Goal: Find specific page/section: Find specific page/section

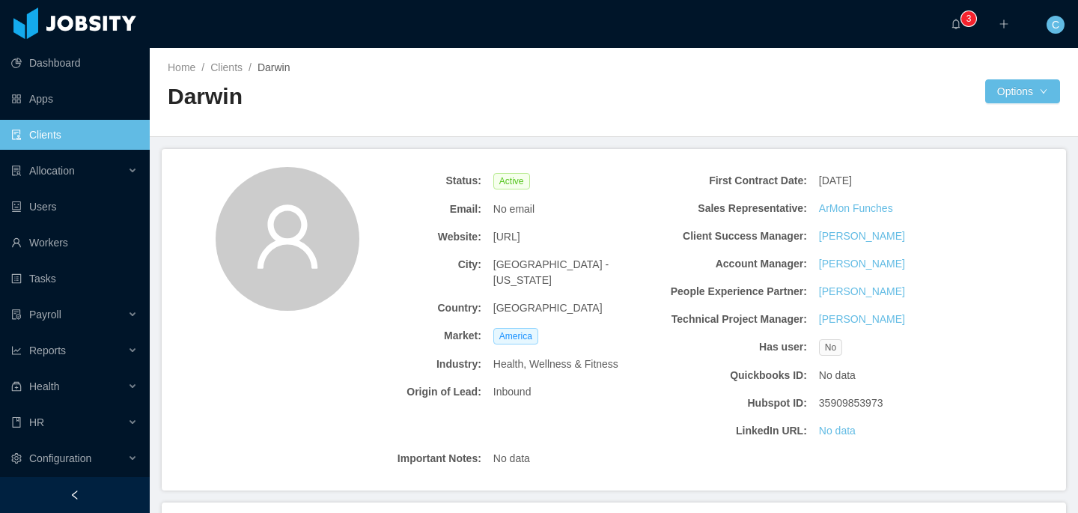
scroll to position [355, 0]
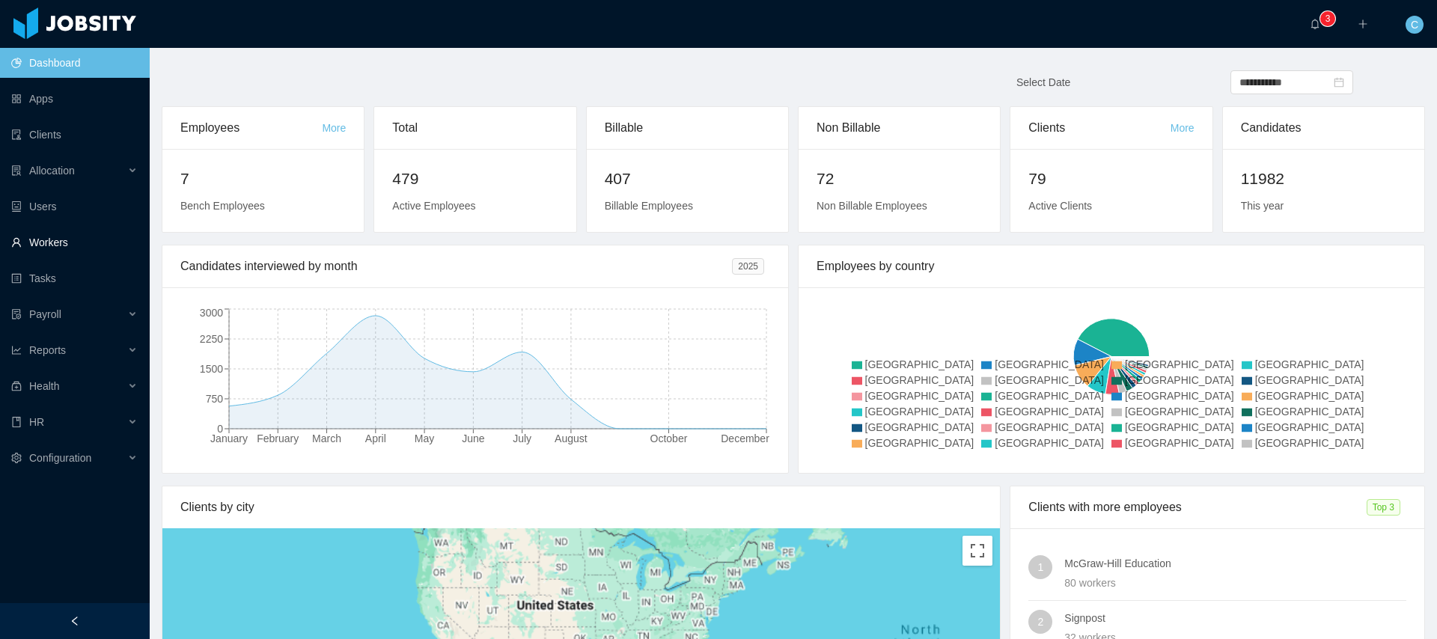
click at [72, 243] on link "Workers" at bounding box center [74, 243] width 127 height 30
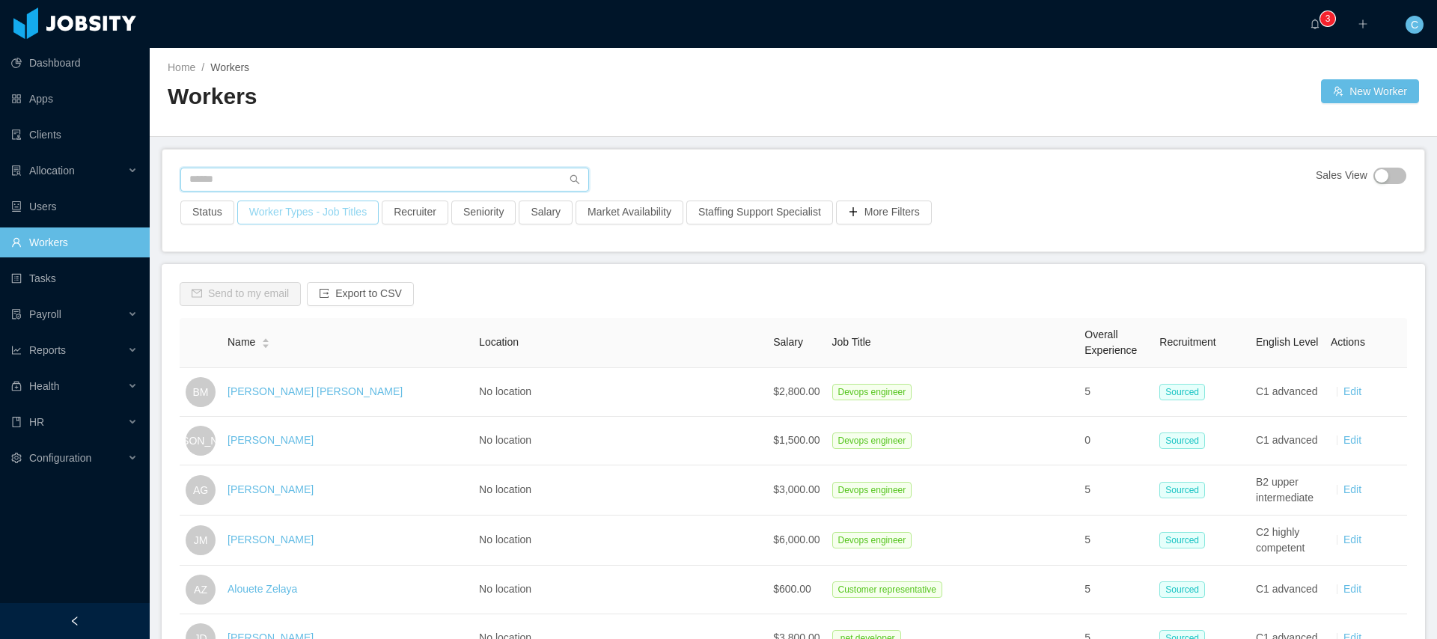
click at [278, 172] on input "text" at bounding box center [384, 180] width 409 height 24
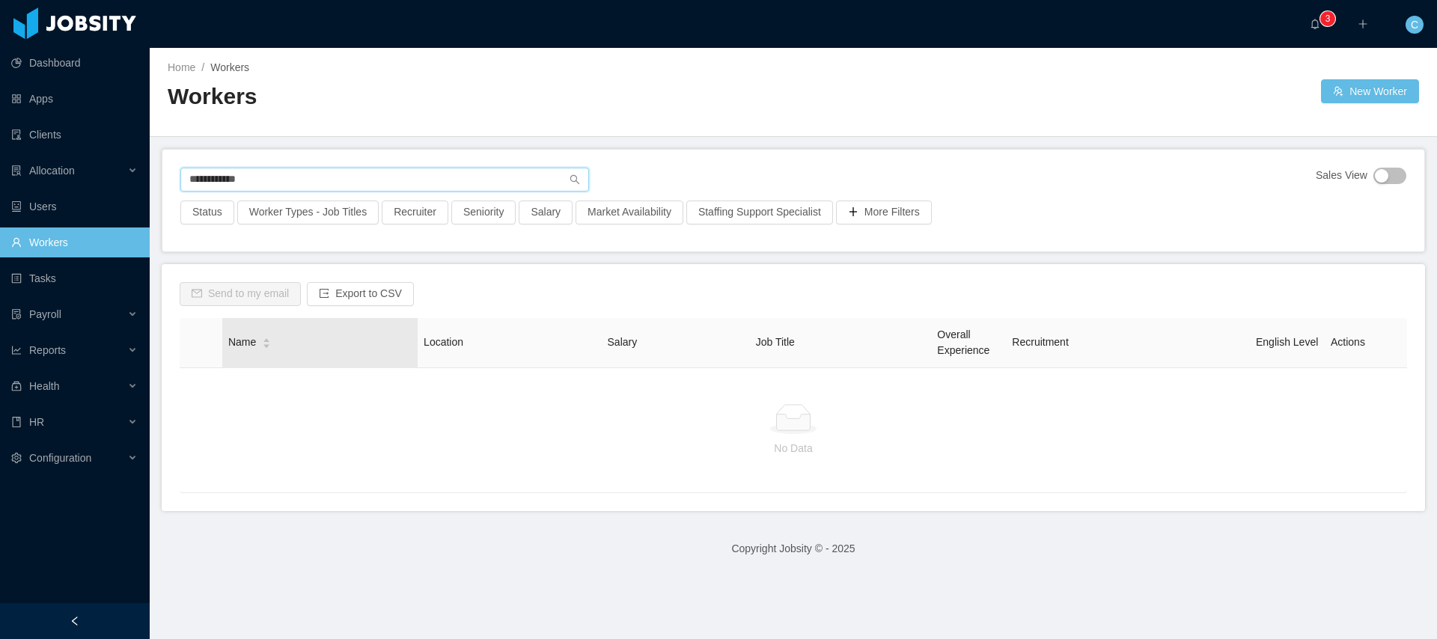
type input "**********"
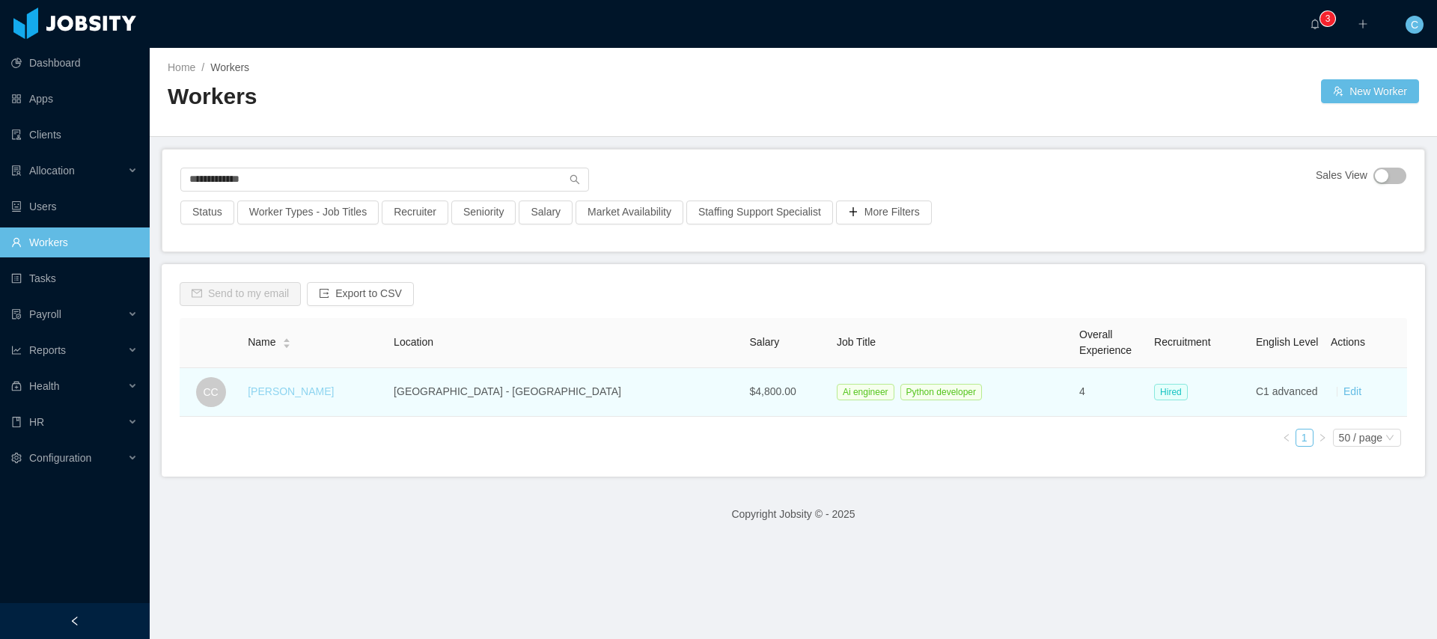
click at [284, 389] on link "[PERSON_NAME]" at bounding box center [291, 392] width 86 height 12
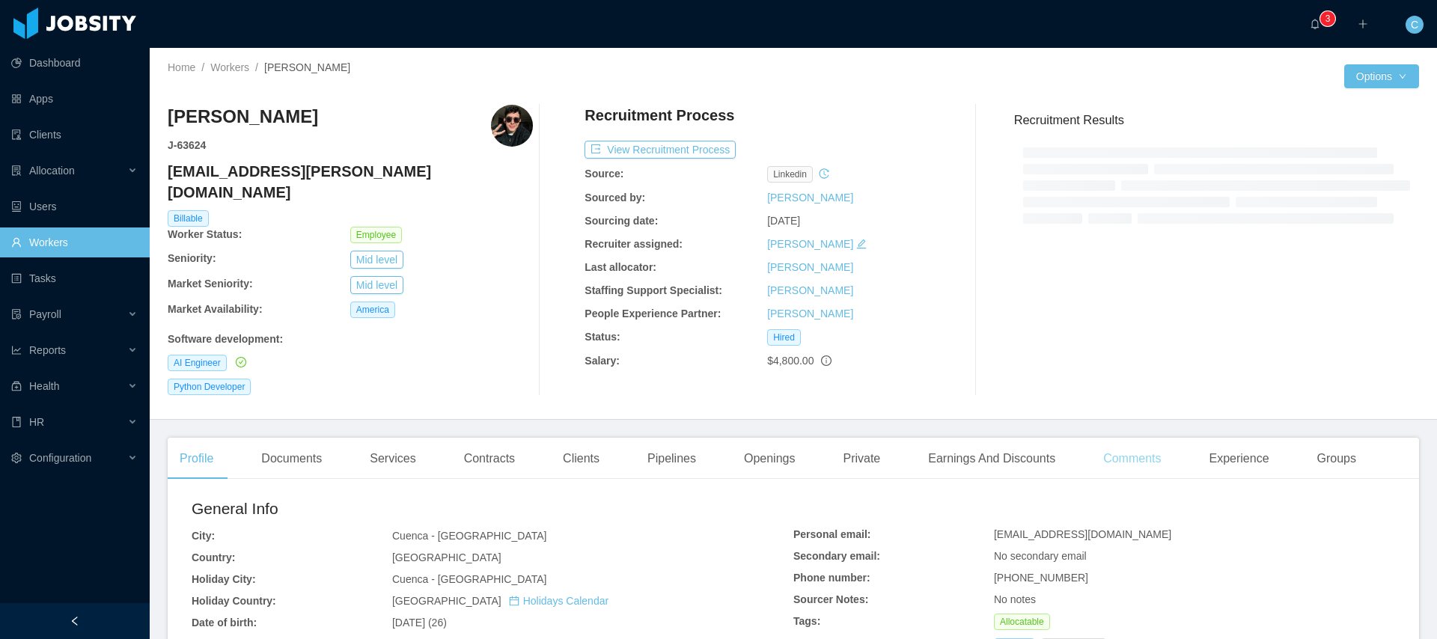
click at [1140, 439] on div "Comments" at bounding box center [1133, 459] width 82 height 42
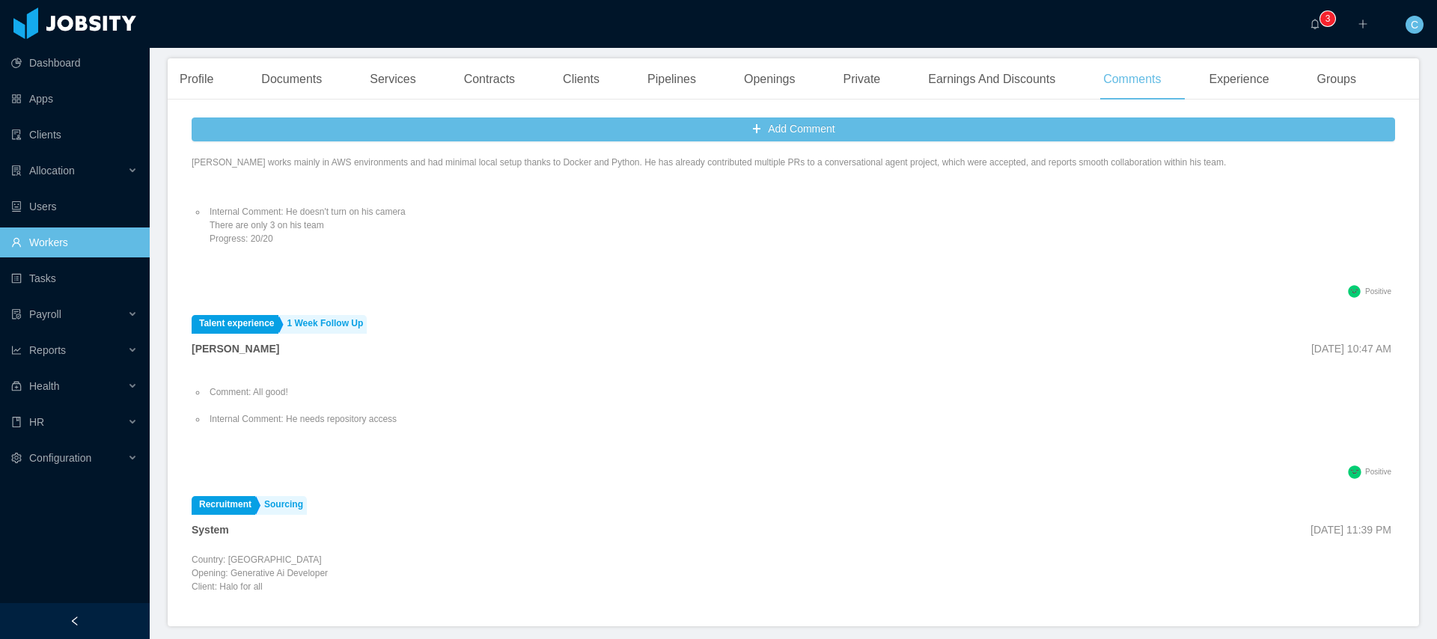
scroll to position [147, 0]
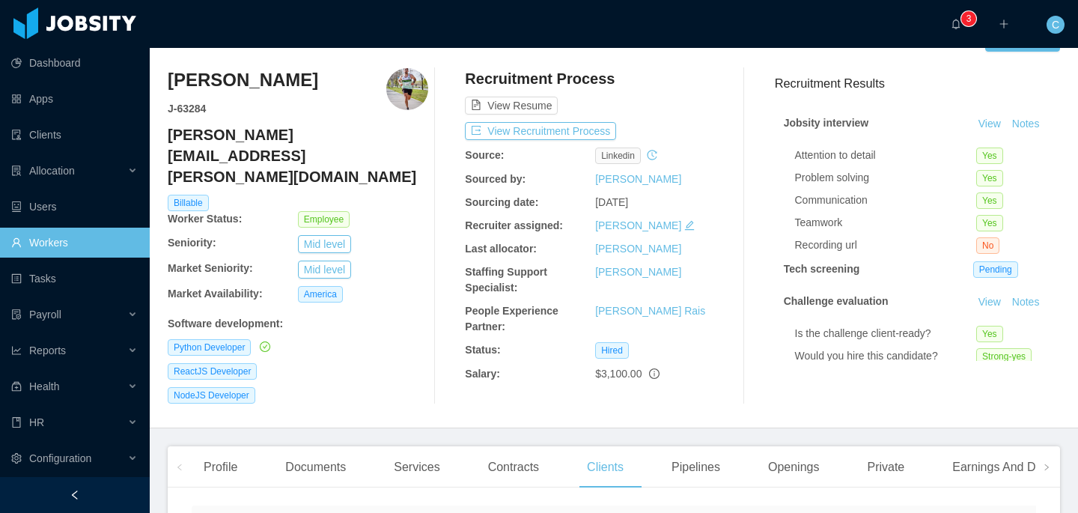
scroll to position [264, 0]
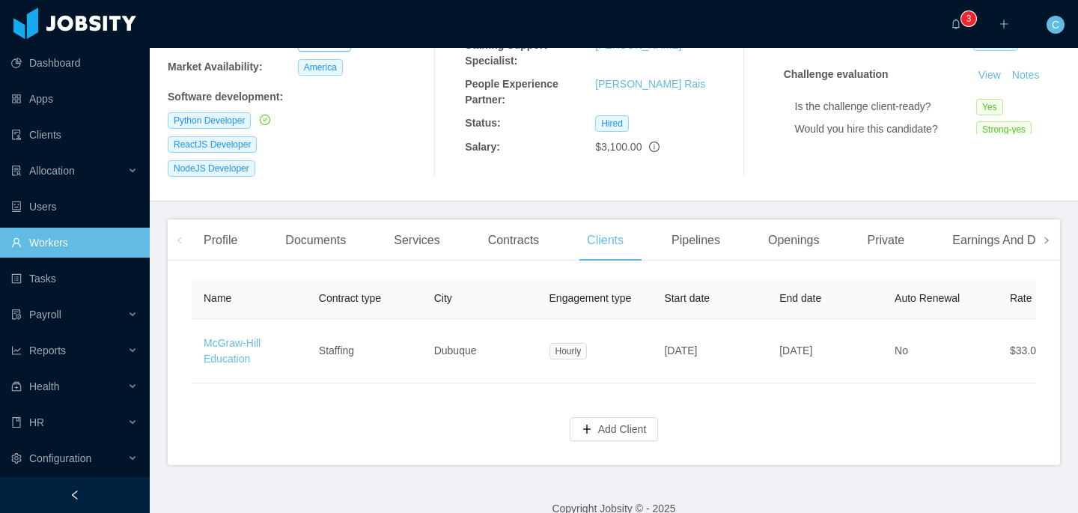
click at [1045, 237] on icon "icon: right" at bounding box center [1046, 240] width 7 height 7
click at [788, 219] on div "Comments" at bounding box center [789, 240] width 82 height 42
